Goal: Communication & Community: Ask a question

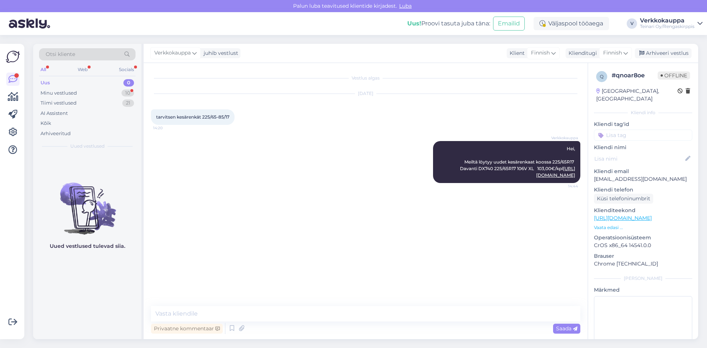
click at [54, 84] on div "Uus 0" at bounding box center [87, 83] width 97 height 10
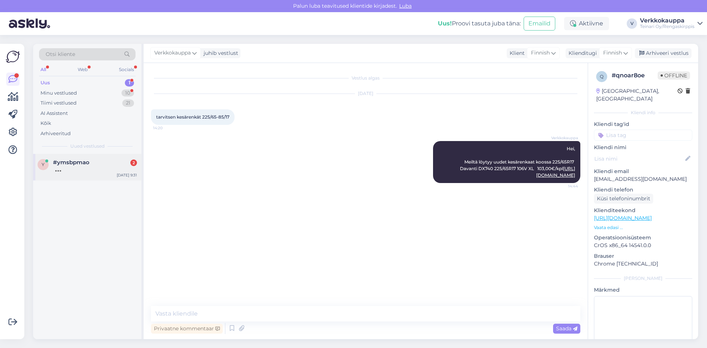
click at [64, 172] on div "y #ymsbpmao [DATE] 9:31" at bounding box center [87, 167] width 108 height 27
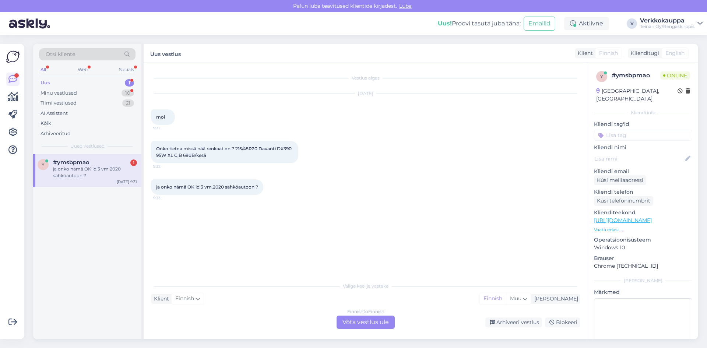
click at [615, 227] on p "Vaata edasi ..." at bounding box center [643, 230] width 98 height 7
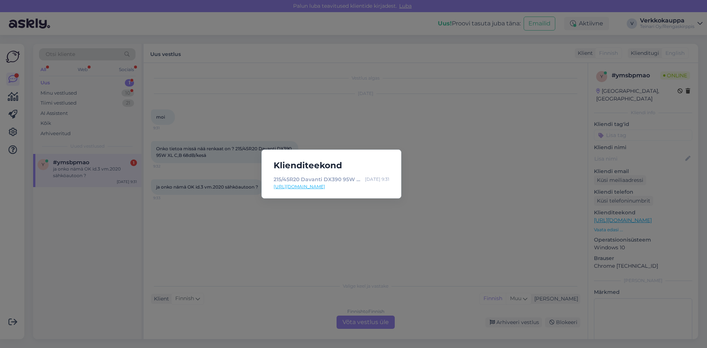
click at [341, 188] on link "[URL][DOMAIN_NAME]" at bounding box center [332, 186] width 116 height 7
click at [290, 204] on div "Klienditeekond 215/45R20 Davanti DX390 95W XL C,B 68dB/kesä - Rengaskirppis [DA…" at bounding box center [353, 174] width 707 height 348
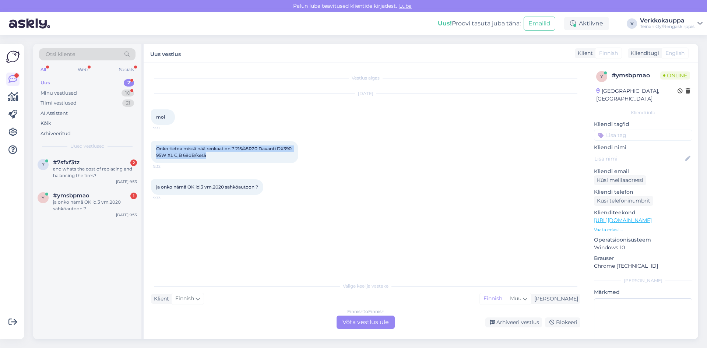
drag, startPoint x: 158, startPoint y: 148, endPoint x: 226, endPoint y: 165, distance: 70.6
click at [226, 165] on div "Onko tietoa missä nää renkaat on ? 215/45R20 Davanti DX390 95W XL C,B 68dB/kesä…" at bounding box center [365, 152] width 429 height 38
copy span "Onko tietoa missä nää renkaat on ? 215/45R20 Davanti DX390 95W XL C,B 68dB/kesä"
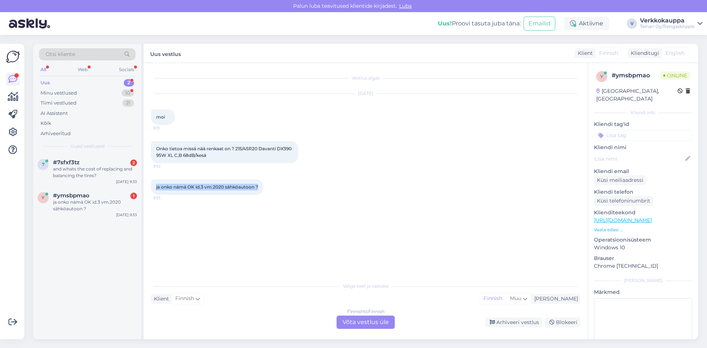
drag, startPoint x: 156, startPoint y: 187, endPoint x: 245, endPoint y: 188, distance: 88.8
click at [258, 191] on div "ja onko nämä OK id.3 vm.2020 sähköautoon ? 9:33" at bounding box center [207, 186] width 112 height 15
copy span "ja onko nämä OK id.3 vm.2020 sähköautoon ?"
click at [628, 217] on link "[URL][DOMAIN_NAME]" at bounding box center [623, 220] width 58 height 7
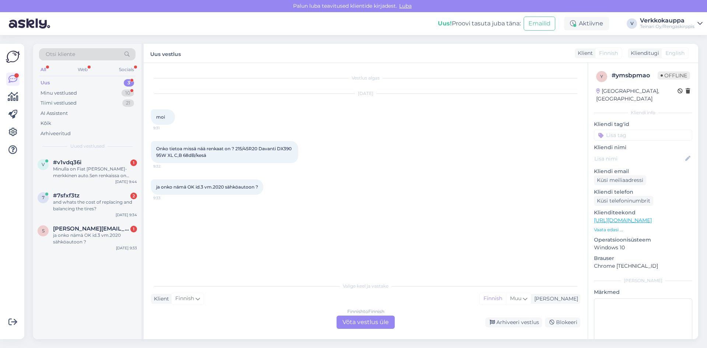
click at [362, 322] on div "Finnish to Finnish Võta vestlus üle" at bounding box center [366, 322] width 58 height 13
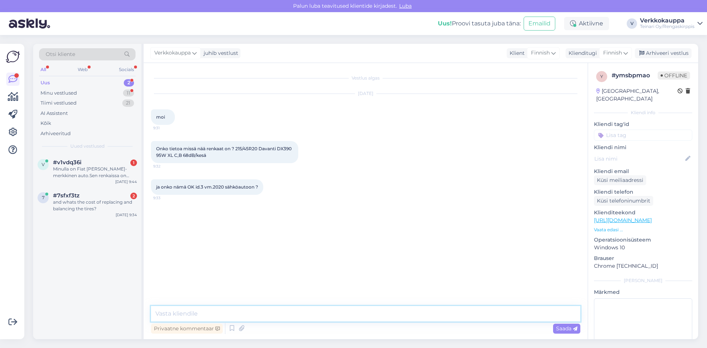
paste textarea "Renkaat, joita mainitset — 215/45R20 Davanti DX390 95W XL, luokituksiltaan C (r…"
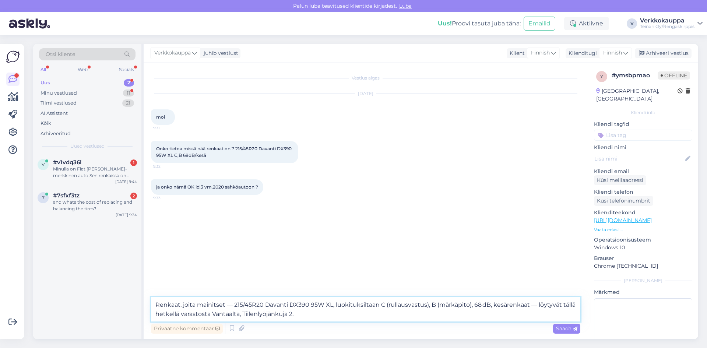
drag, startPoint x: 334, startPoint y: 305, endPoint x: 531, endPoint y: 301, distance: 196.7
click at [531, 301] on textarea "Renkaat, joita mainitset — 215/45R20 Davanti DX390 95W XL, luokituksiltaan C (r…" at bounding box center [365, 309] width 429 height 24
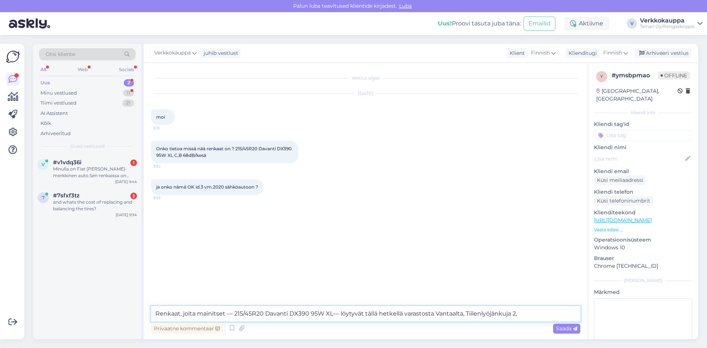
click at [523, 314] on textarea "Renkaat, joita mainitset — 215/45R20 Davanti DX390 95W XL— löytyvät tällä hetke…" at bounding box center [365, 313] width 429 height 15
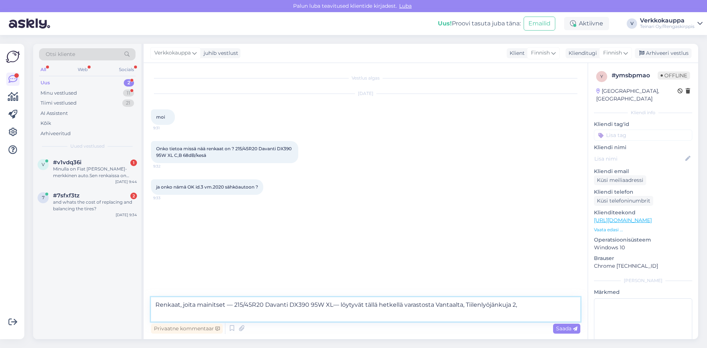
paste textarea "Tietojen mukaan tämä rengaskoko (215/45R20 95W XL, Davanti DX390) on yhteensopi…"
type textarea "Renkaat, joita mainitset — 215/45R20 Davanti DX390 95W XL— löytyvät tällä hetke…"
click at [566, 332] on span "Saada" at bounding box center [566, 328] width 21 height 7
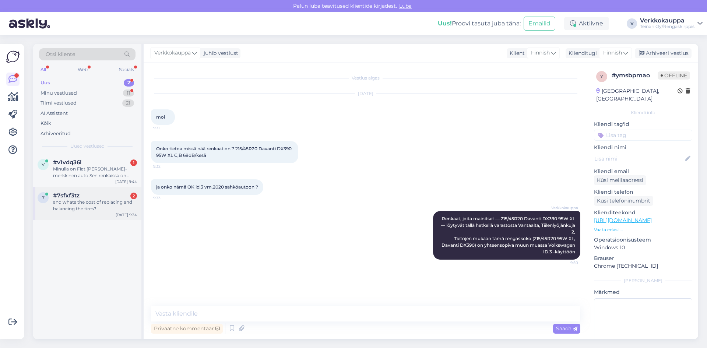
click at [98, 203] on div "and whats the cost of replacing and balancing the tires?" at bounding box center [95, 205] width 84 height 13
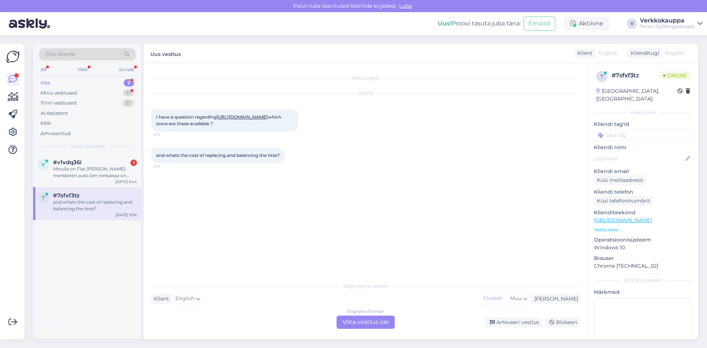
click at [669, 50] on span "English" at bounding box center [675, 53] width 19 height 8
click at [382, 319] on div "English to Finnish Võta vestlus üle" at bounding box center [366, 322] width 58 height 13
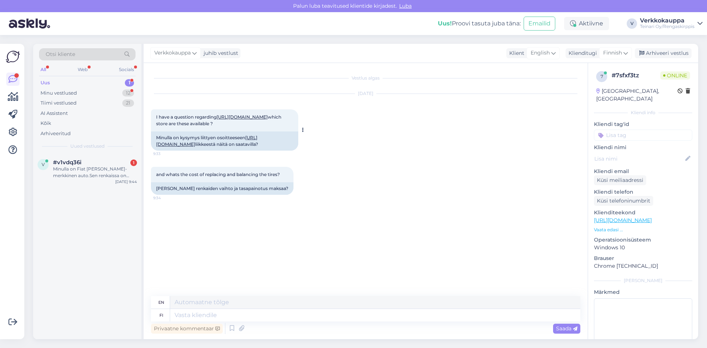
click at [210, 147] on link "[URL][DOMAIN_NAME]" at bounding box center [206, 141] width 101 height 12
drag, startPoint x: 155, startPoint y: 151, endPoint x: 223, endPoint y: 171, distance: 71.1
click at [223, 151] on div "Minulla on kysymys liittyen osoitteeseen [URL][DOMAIN_NAME] liikkeestä näitä on…" at bounding box center [224, 140] width 147 height 19
copy div "Minulla on kysymys liittyen osoitteeseen [URL][DOMAIN_NAME] liikkeestä näitä on…"
paste textarea "Tuo kyseinen rengas 225/45R19 Michelin Pilot Sport 4 (kesä, ajamaton) löytyy tä…"
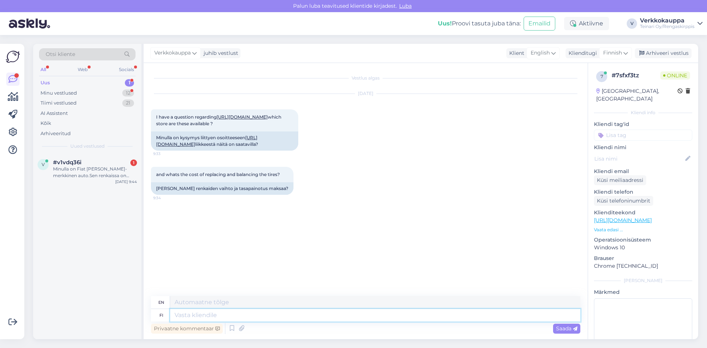
type textarea "Tuo kyseinen rengas 225/45R19 Michelin Pilot Sport 4 (kesä, ajamaton) löytyy tä…"
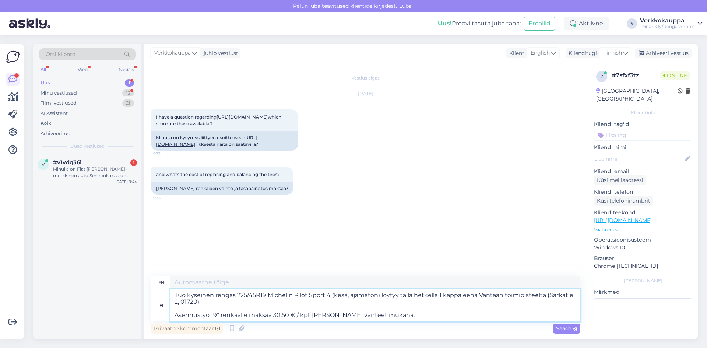
type textarea "The tire in question, 225/45R19 Michelin Pilot Sport 4 (summer, unridden), is c…"
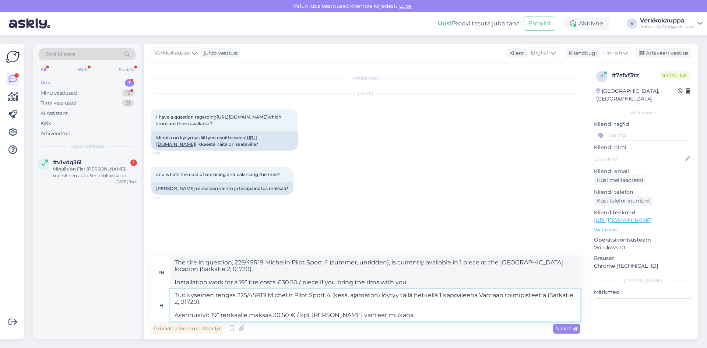
drag, startPoint x: 187, startPoint y: 294, endPoint x: 171, endPoint y: 294, distance: 15.5
click at [171, 294] on textarea "Tuo kyseinen rengas 225/45R19 Michelin Pilot Sport 4 (kesä, ajamaton) löytyy tä…" at bounding box center [375, 305] width 410 height 32
click at [176, 296] on textarea "kyseinen rengas 225/45R19 Michelin Pilot Sport 4 (kesä, ajamaton) löytyy tällä …" at bounding box center [375, 305] width 410 height 32
type textarea "Kyseinen rengas 225/45R19 Michelin Pilot Sport 4 (kesä, ajamaton) löytyy tällä …"
type textarea "The tire in question, 225/45R19 Michelin Pilot Sport 4 (summer, unused), is cur…"
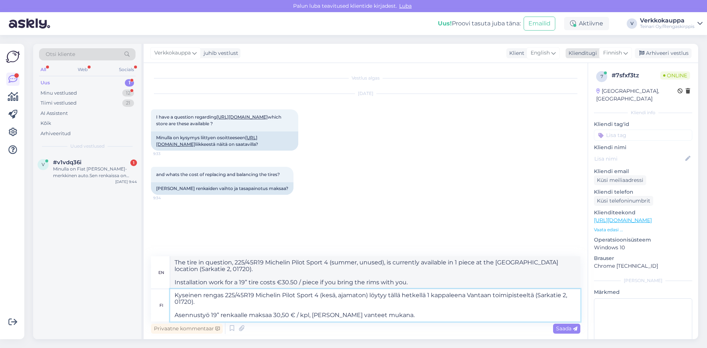
type textarea "Kyseinen rengas 225/45R19 Michelin Pilot Sport 4 (kesä, ajamaton) löytyy tällä …"
click at [614, 55] on span "Finnish" at bounding box center [612, 53] width 19 height 8
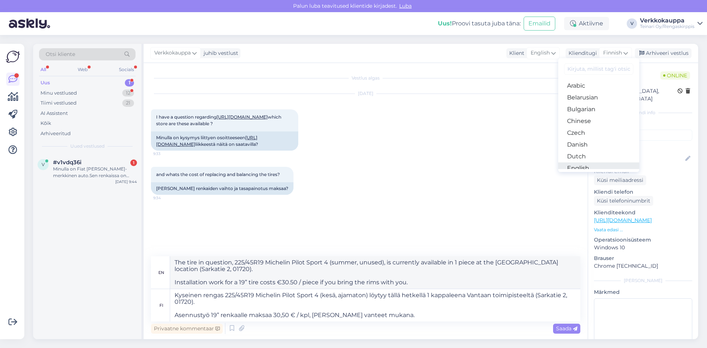
click at [582, 162] on link "English" at bounding box center [598, 168] width 81 height 12
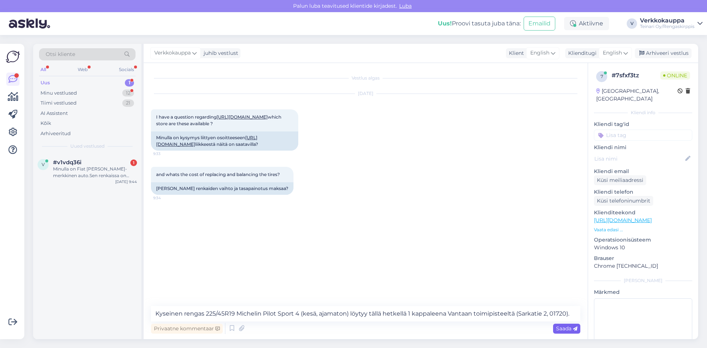
click at [560, 330] on span "Saada" at bounding box center [566, 328] width 21 height 7
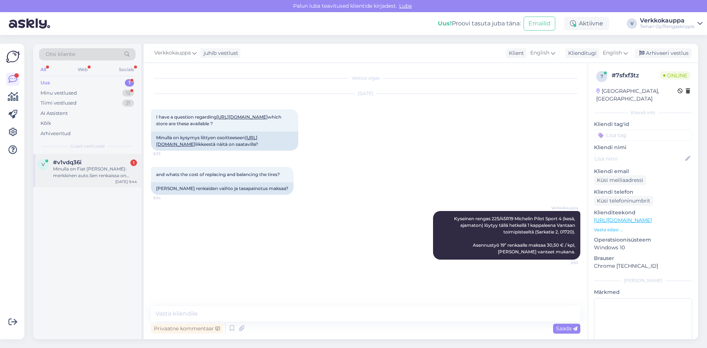
click at [105, 167] on div "Minulla on Fiat [PERSON_NAME]-merkkinen auto.Sen renkaissa on sellaiset ohjaust…" at bounding box center [95, 172] width 84 height 13
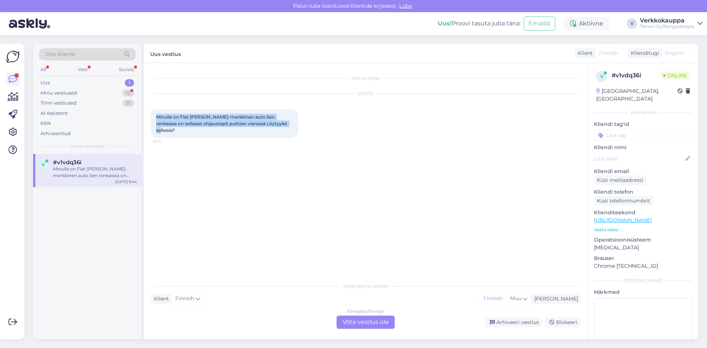
drag, startPoint x: 157, startPoint y: 116, endPoint x: 281, endPoint y: 123, distance: 124.0
click at [281, 123] on span "Minulla on Fiat [PERSON_NAME]-merkkinen auto.Sen renkaissa on sellaiset ohjaust…" at bounding box center [222, 123] width 132 height 19
copy span "Minulla on Fiat [PERSON_NAME]-merkkinen auto.Sen renkaissa on sellaiset ohjaust…"
drag, startPoint x: 101, startPoint y: 231, endPoint x: 126, endPoint y: 233, distance: 25.1
click at [101, 231] on div "v #v1vdq36i Minulla on Fiat [PERSON_NAME]-merkkinen auto.Sen renkaissa on sella…" at bounding box center [87, 246] width 108 height 185
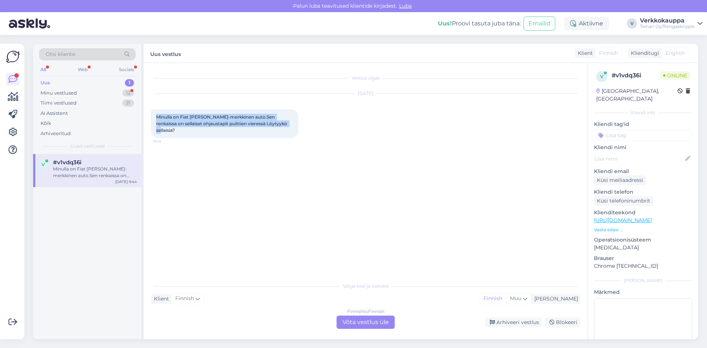
drag, startPoint x: 157, startPoint y: 116, endPoint x: 273, endPoint y: 122, distance: 116.6
click at [287, 124] on div "Minulla on Fiat [PERSON_NAME]-merkkinen auto.Sen renkaissa on sellaiset ohjaust…" at bounding box center [224, 123] width 147 height 29
copy span "Minulla on Fiat [PERSON_NAME]-merkkinen auto.Sen renkaissa on sellaiset ohjaust…"
click at [345, 325] on div "Finnish to Finnish Võta vestlus üle" at bounding box center [366, 322] width 58 height 13
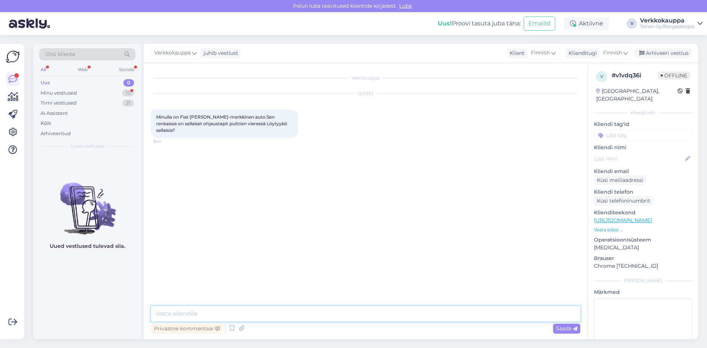
paste textarea "Moikka! Fiat Albeassa olevia ohjaustappeja ei valitettavasti ole meillä saatavi…"
type textarea "Moikka! Fiat Albeassa olevia ohjaustappeja ei valitettavasti ole meillä saatavi…"
click at [556, 329] on span "Saada" at bounding box center [566, 328] width 21 height 7
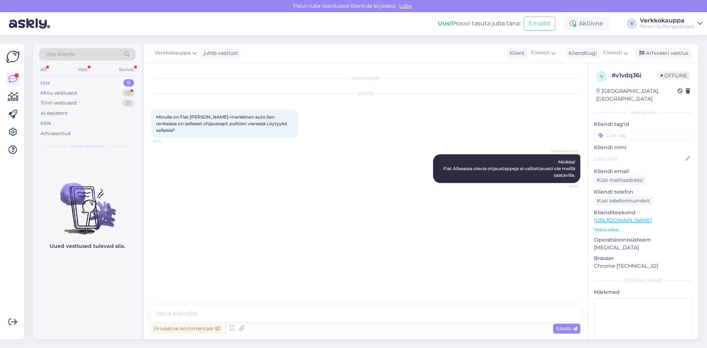
click at [58, 85] on div "Uus 0" at bounding box center [87, 83] width 97 height 10
click at [69, 92] on div "Minu vestlused" at bounding box center [59, 93] width 36 height 7
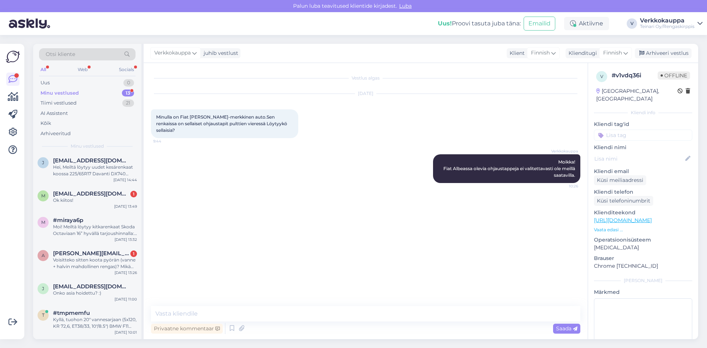
scroll to position [109, 0]
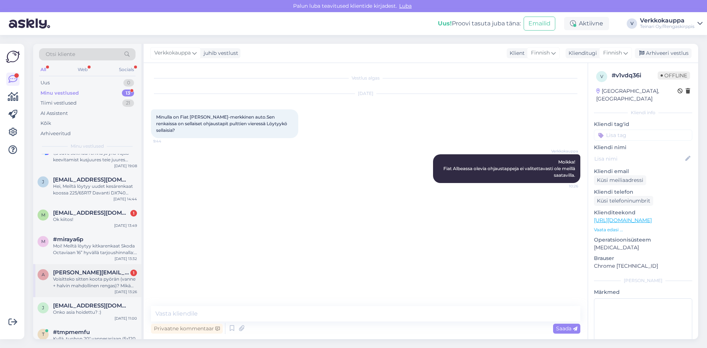
click at [107, 284] on div "Voisitteko sitten koota pyörän (vanne + halvin mahdollinen rengas)? Mikä olisi …" at bounding box center [95, 282] width 84 height 13
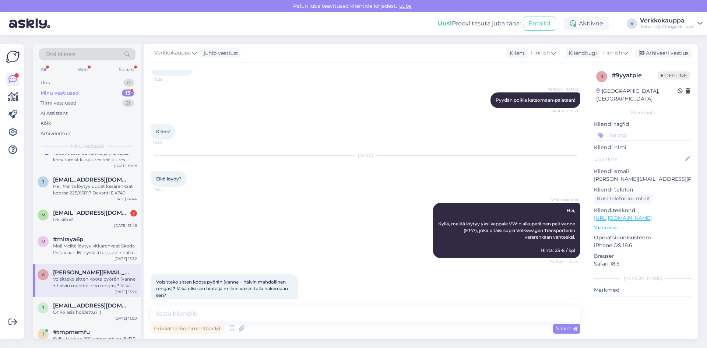
scroll to position [290, 0]
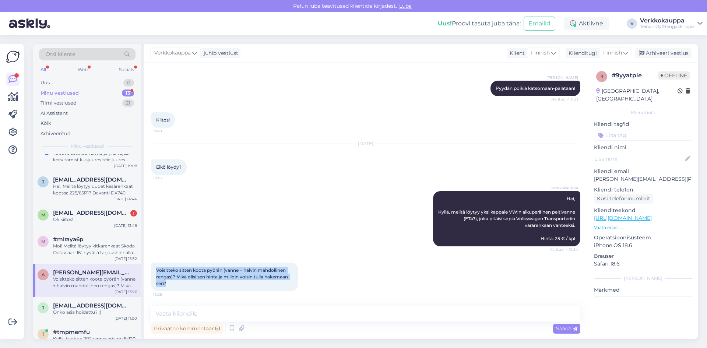
drag, startPoint x: 157, startPoint y: 268, endPoint x: 199, endPoint y: 284, distance: 44.9
click at [199, 284] on div "Voisitteko sitten koota pyörän (vanne + halvin mahdollinen rengas)? Mikä olisi …" at bounding box center [224, 277] width 147 height 29
copy span "Voisitteko sitten koota pyörän (vanne + halvin mahdollinen rengas)? Mikä olisi …"
paste textarea "Hei! Valitettavasti emme kokoa [PERSON_NAME] rengasta valmiiksi etukäteen ilman…"
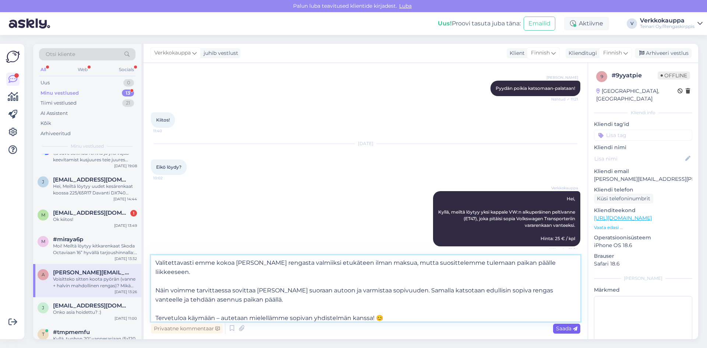
type textarea "Hei! Valitettavasti emme kokoa [PERSON_NAME] rengasta valmiiksi etukäteen ilman…"
click at [561, 329] on span "Saada" at bounding box center [566, 328] width 21 height 7
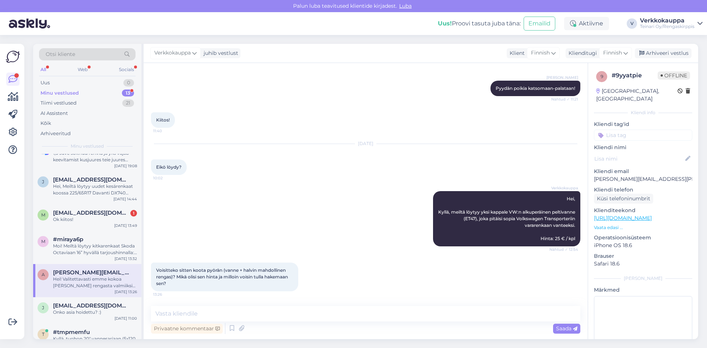
scroll to position [0, 0]
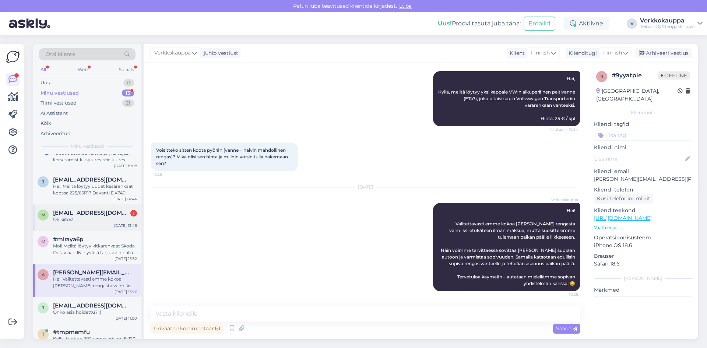
click at [94, 217] on div "Ok kiitos!" at bounding box center [95, 219] width 84 height 7
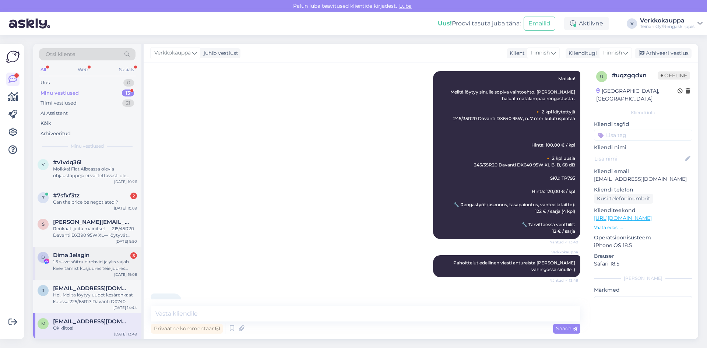
click at [100, 264] on div "1,5 suve sõitnud rehvid ja yks vajab keevitamist kusjuures teie juures keevitat…" at bounding box center [95, 265] width 84 height 13
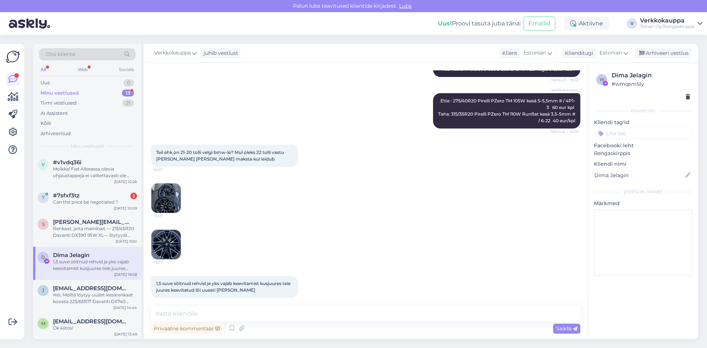
scroll to position [253, 0]
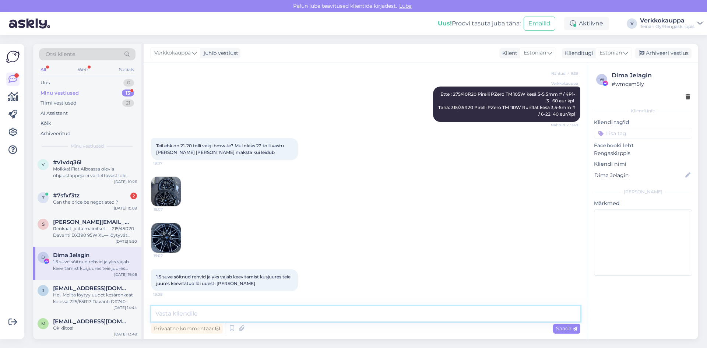
click at [214, 312] on textarea at bounding box center [365, 313] width 429 height 15
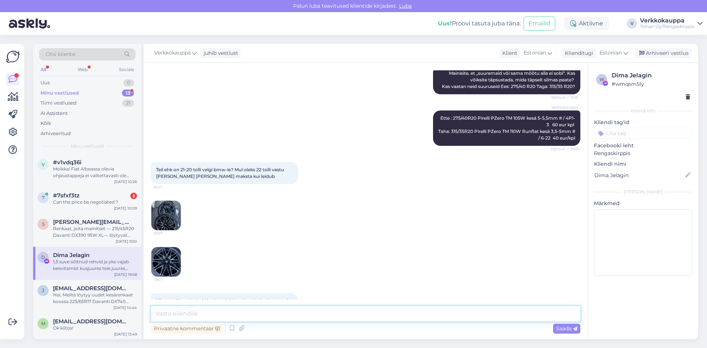
scroll to position [217, 0]
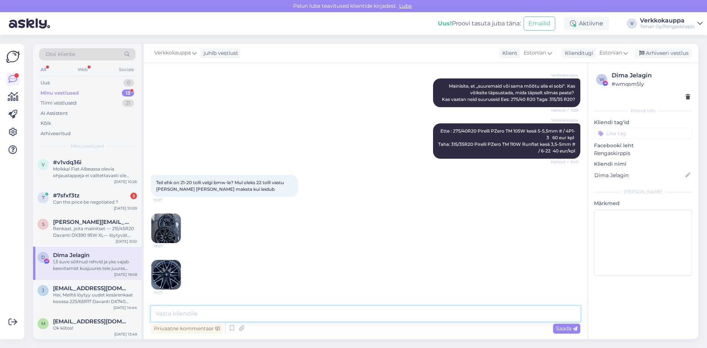
click at [196, 312] on textarea at bounding box center [365, 313] width 429 height 15
type textarea "Tere, on sul anda velgede speksit"
drag, startPoint x: 260, startPoint y: 313, endPoint x: 146, endPoint y: 319, distance: 114.3
click at [146, 319] on div "Vestlus algas [DATE] Tere Kas leiduks suvekaid kasutatuid ees on 275/40 Taga 31…" at bounding box center [366, 201] width 444 height 276
drag, startPoint x: 161, startPoint y: 183, endPoint x: 194, endPoint y: 190, distance: 33.9
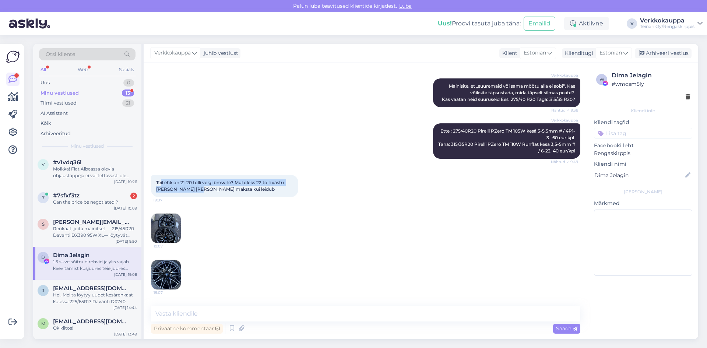
click at [194, 190] on span "Teil ehk on 21-20 tolli velgi bmw-le? Mul oleks 22 tolli vastu [PERSON_NAME] [P…" at bounding box center [220, 186] width 129 height 12
drag, startPoint x: 208, startPoint y: 214, endPoint x: 177, endPoint y: 199, distance: 33.9
click at [208, 212] on div "19:07 19:07" at bounding box center [365, 251] width 429 height 93
drag, startPoint x: 155, startPoint y: 181, endPoint x: 240, endPoint y: 189, distance: 85.1
click at [240, 189] on div "Teil ehk on 21-20 tolli velgi bmw-le? Mul oleks 22 tolli vastu [PERSON_NAME] [P…" at bounding box center [224, 186] width 147 height 22
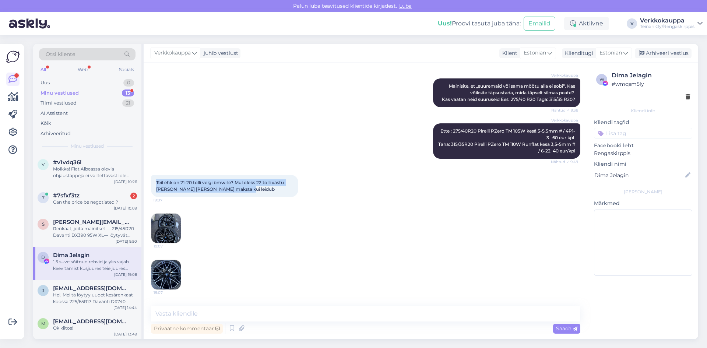
copy span "Teil ehk on 21-20 tolli velgi bmw-le? Mul oleks 22 tolli vastu [PERSON_NAME] [P…"
paste textarea "ere! Et saaksin kontrollida, kas meil on 20–21-tolliseid velgi BMW-le, oleks mu…"
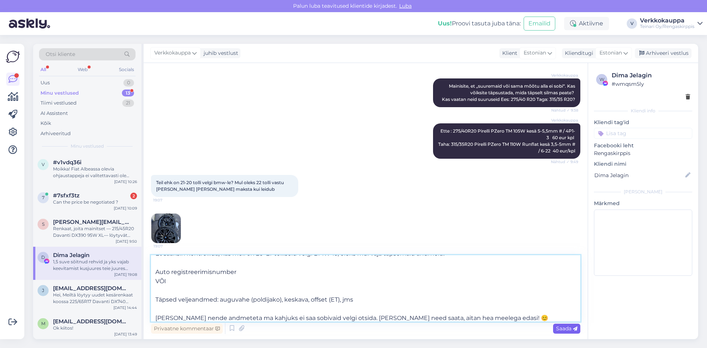
type textarea "ere! Et saaksin kontrollida, kas meil on 20–21-tolliseid velgi BMW-le, oleks mu…"
click at [561, 330] on span "Saada" at bounding box center [566, 328] width 21 height 7
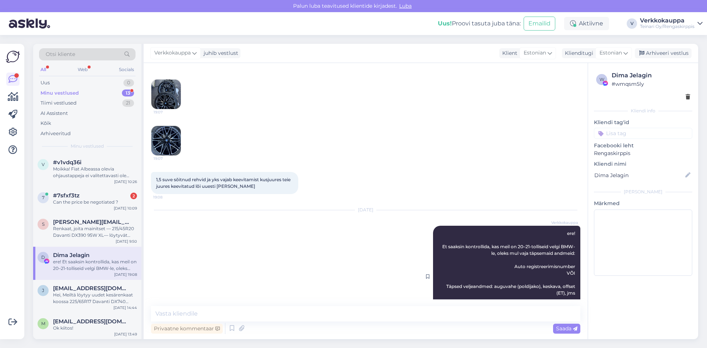
scroll to position [380, 0]
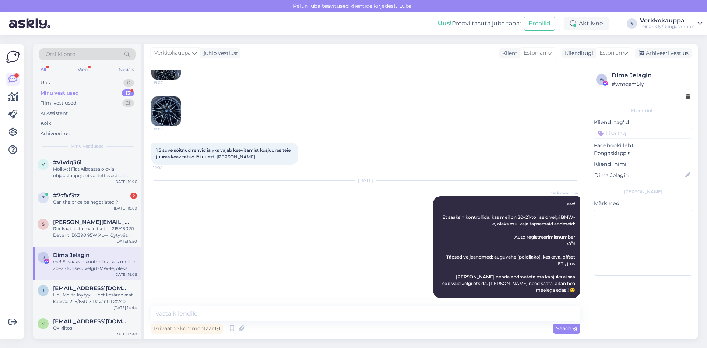
drag, startPoint x: 442, startPoint y: 243, endPoint x: 380, endPoint y: 249, distance: 62.1
click at [380, 249] on div "[DATE] Verkkokauppa ere! Et saaksin kontrollida, kas meil on 20–21-tolliseid ve…" at bounding box center [365, 239] width 429 height 133
click at [392, 257] on div "[DATE] Verkkokauppa ere! Et saaksin kontrollida, kas meil on 20–21-tolliseid ve…" at bounding box center [365, 239] width 429 height 133
click at [413, 244] on div "[DATE] Verkkokauppa ere! Et saaksin kontrollida, kas meil on 20–21-tolliseid ve…" at bounding box center [365, 239] width 429 height 133
click at [467, 279] on span "ere! Et saaksin kontrollida, kas meil on 20–21-tolliseid velgi BMW-le, oleks mu…" at bounding box center [509, 247] width 134 height 92
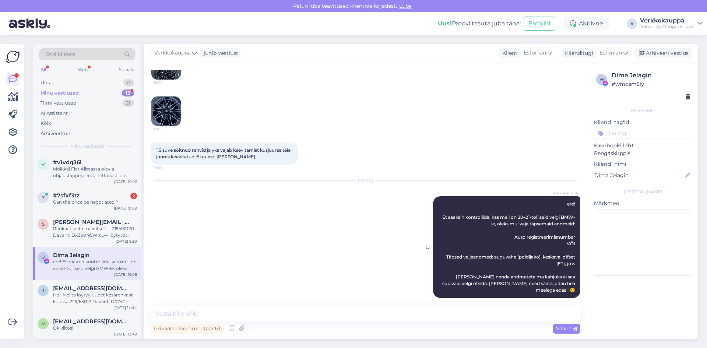
click at [467, 278] on span "ere! Et saaksin kontrollida, kas meil on 20–21-tolliseid velgi BMW-le, oleks mu…" at bounding box center [509, 247] width 134 height 92
drag, startPoint x: 457, startPoint y: 246, endPoint x: 410, endPoint y: 266, distance: 51.7
click at [410, 266] on div "[DATE] Verkkokauppa ere! Et saaksin kontrollida, kas meil on 20–21-tolliseid ve…" at bounding box center [365, 239] width 429 height 133
click at [433, 237] on div "Verkkokauppa ere! Et saaksin kontrollida, kas meil on 20–21-tolliseid velgi BMW…" at bounding box center [506, 247] width 147 height 102
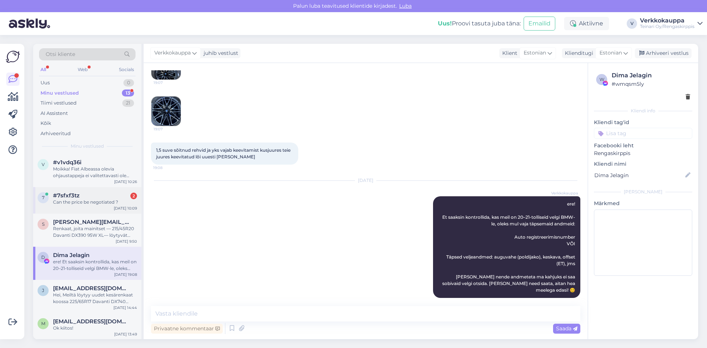
click at [82, 204] on div "Can the price be negotiated ?" at bounding box center [95, 202] width 84 height 7
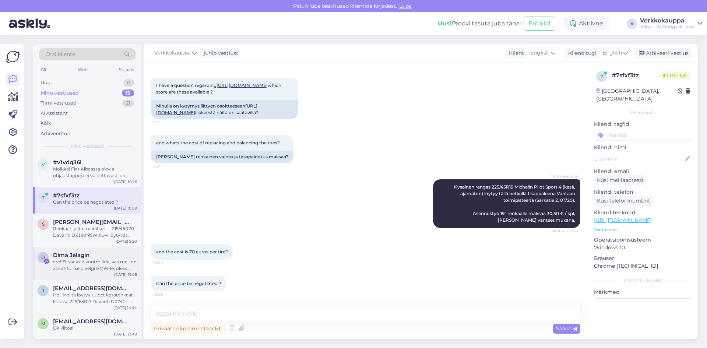
click at [88, 257] on span "Dima Jelagin" at bounding box center [71, 255] width 36 height 7
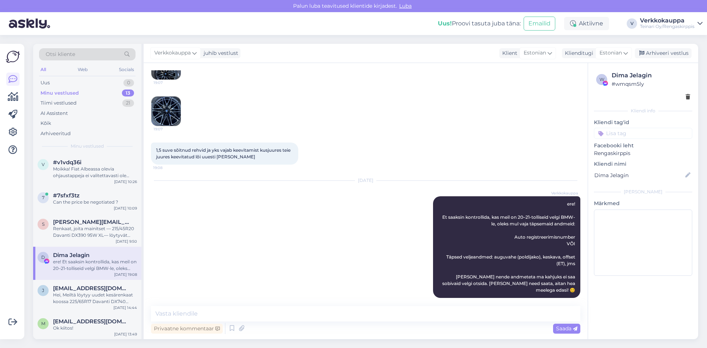
click at [415, 243] on div "[DATE] Verkkokauppa ere! Et saaksin kontrollida, kas meil on 20–21-tolliseid ve…" at bounding box center [365, 239] width 429 height 133
click at [437, 242] on div "Verkkokauppa ere! Et saaksin kontrollida, kas meil on 20–21-tolliseid velgi BMW…" at bounding box center [506, 247] width 147 height 102
drag, startPoint x: 444, startPoint y: 259, endPoint x: 393, endPoint y: 254, distance: 51.9
click at [390, 260] on div "[DATE] Verkkokauppa ere! Et saaksin kontrollida, kas meil on 20–21-tolliseid ve…" at bounding box center [365, 239] width 429 height 133
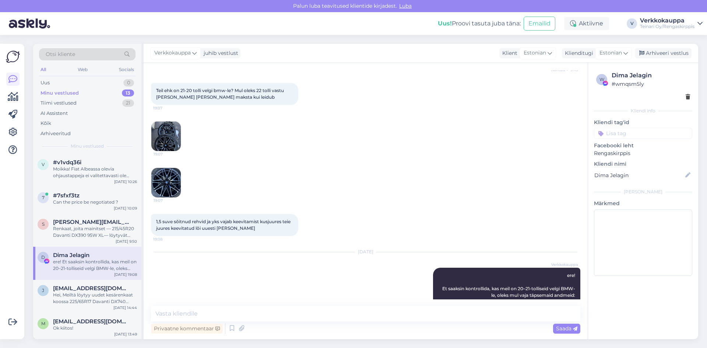
scroll to position [306, 0]
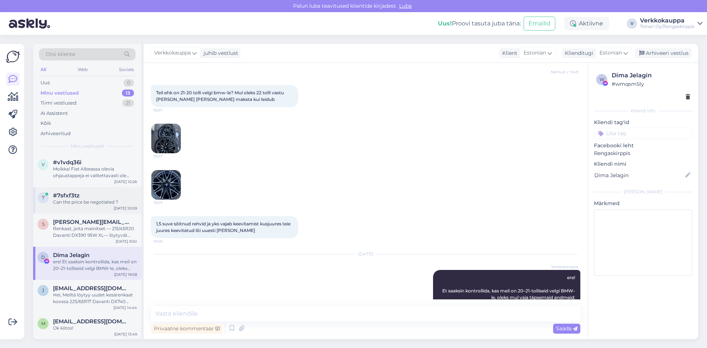
click at [90, 204] on div "Can the price be negotiated ?" at bounding box center [95, 202] width 84 height 7
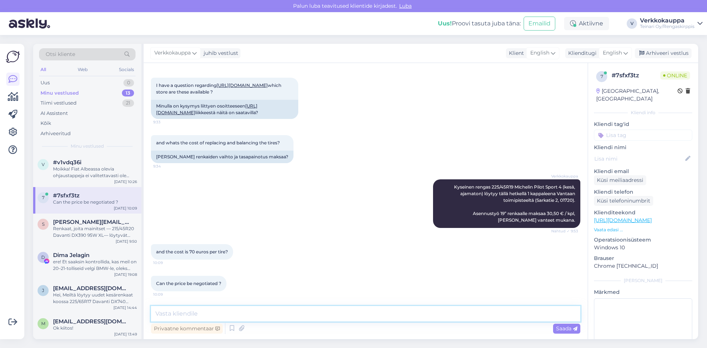
click at [313, 312] on textarea at bounding box center [365, 313] width 429 height 15
click at [610, 51] on span "English" at bounding box center [612, 53] width 19 height 8
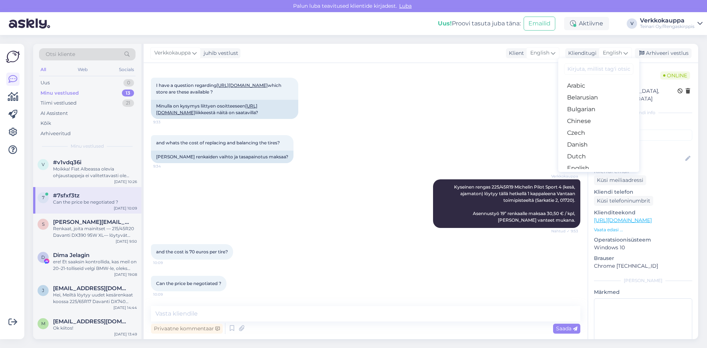
click at [581, 186] on link "Finnish" at bounding box center [598, 192] width 81 height 12
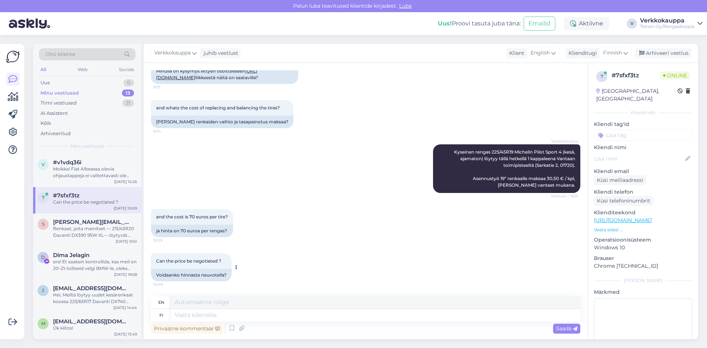
scroll to position [93, 0]
click at [254, 317] on textarea at bounding box center [375, 315] width 410 height 13
drag, startPoint x: 449, startPoint y: 178, endPoint x: 569, endPoint y: 180, distance: 120.1
click at [569, 180] on span "Kyseinen rengas 225/45R19 Michelin Pilot Sport 4 (kesä, ajamaton) löytyy tällä …" at bounding box center [515, 168] width 122 height 39
copy span "Asennustyö 19” renkaalle maksaa 30,50 € / kpl, [PERSON_NAME]"
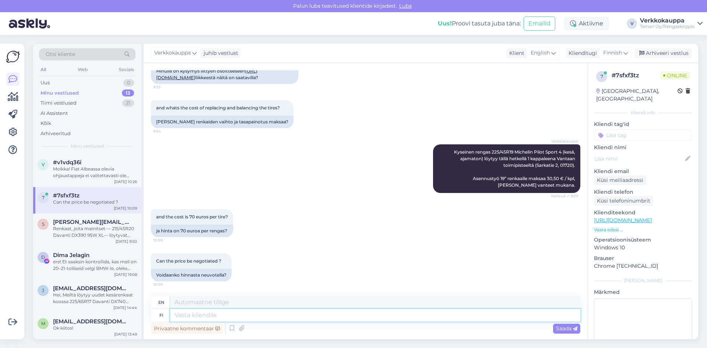
paste textarea "Asennustyö 19” renkaalle maksaa 30,50 € / kpl, [PERSON_NAME]"
type textarea "Asennustyö 19” renkaalle maksaa 30,50 € / kpl, [PERSON_NAME]"
type textarea "Installation work for a 19” tire costs €30.50 / piece if you bring"
drag, startPoint x: 309, startPoint y: 315, endPoint x: 333, endPoint y: 315, distance: 24.3
click at [333, 315] on textarea "Asennustyö 19” renkaalle maksaa 30,50 € / kpl, [PERSON_NAME]" at bounding box center [375, 315] width 410 height 13
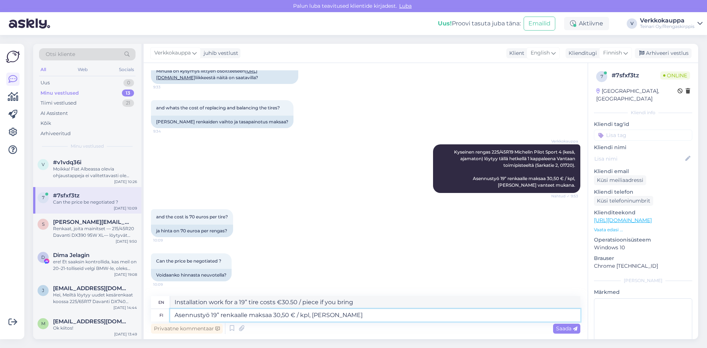
type textarea "Asennustyö 19” renkaalle maksaa 30,50 € / kpl"
type textarea "Installation work for a 19” tire costs €30.50 / piece."
type textarea "Asennustyö 19” renkaalle maksaa 30,50 € / kpl"
click at [557, 328] on span "Saada" at bounding box center [566, 328] width 21 height 7
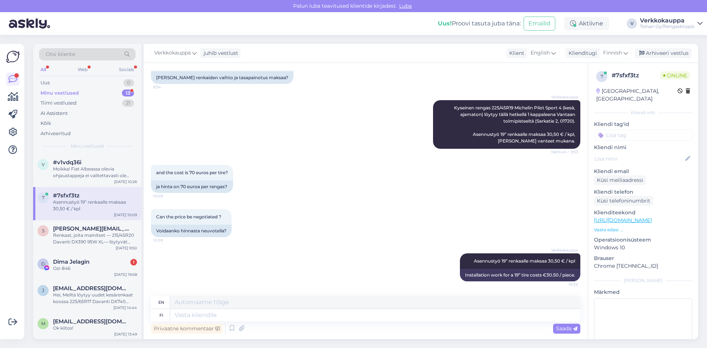
scroll to position [137, 0]
click at [87, 270] on div "Ozi-846" at bounding box center [95, 268] width 84 height 7
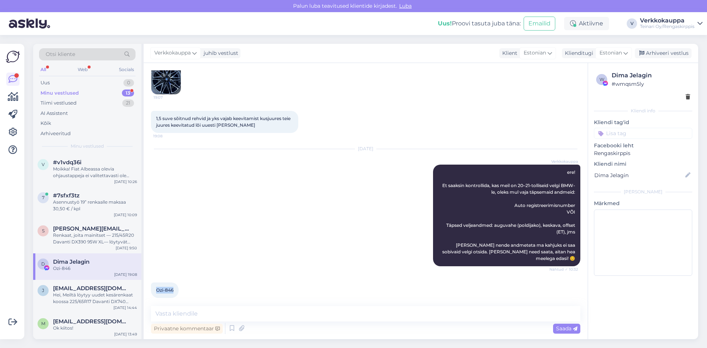
drag, startPoint x: 155, startPoint y: 283, endPoint x: 174, endPoint y: 283, distance: 19.2
click at [174, 283] on div "Ozi-846 10:55" at bounding box center [165, 290] width 28 height 15
copy span "Ozi-846"
